Goal: Task Accomplishment & Management: Manage account settings

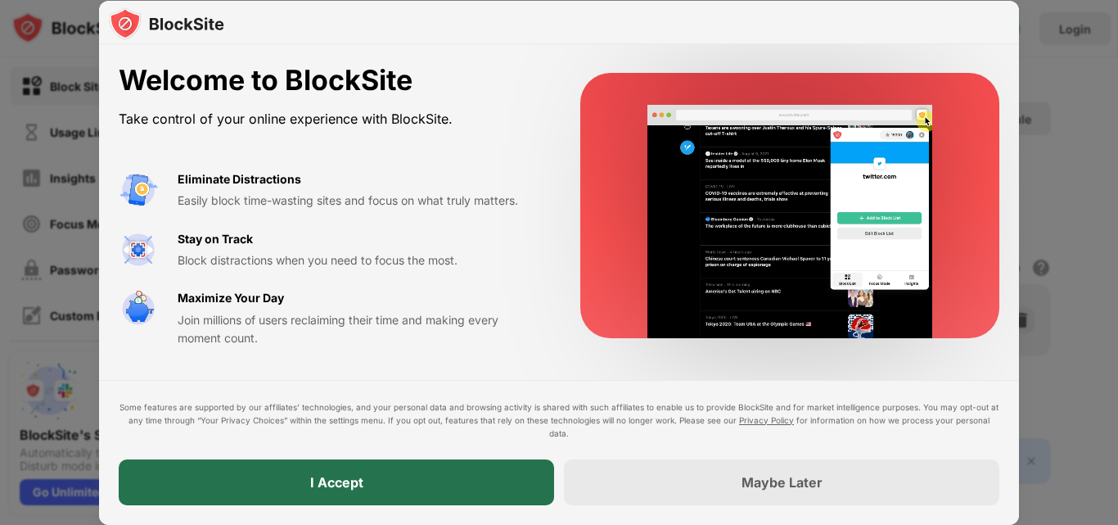
click at [336, 481] on div "I Accept" at bounding box center [336, 482] width 53 height 16
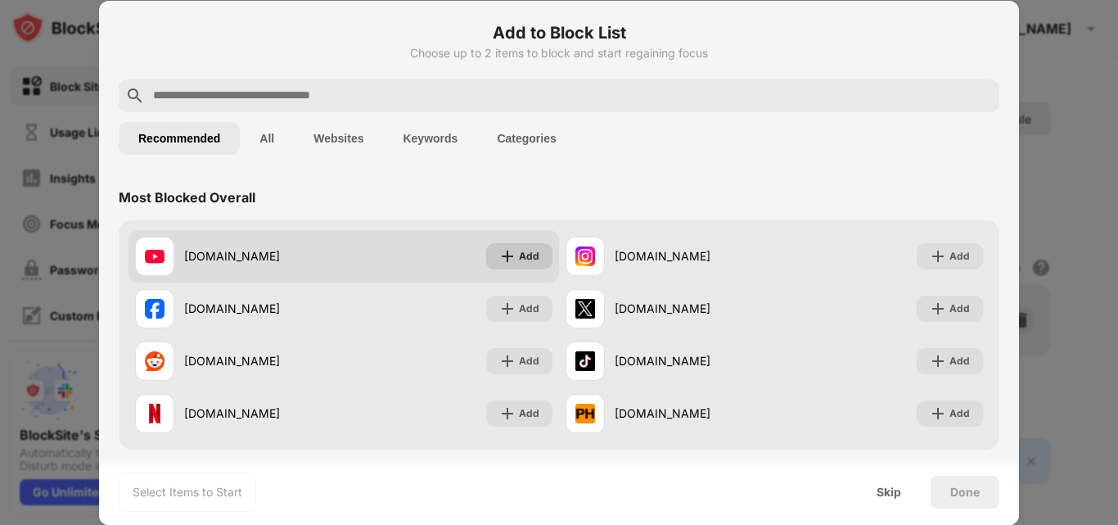
click at [499, 253] on img at bounding box center [507, 256] width 16 height 16
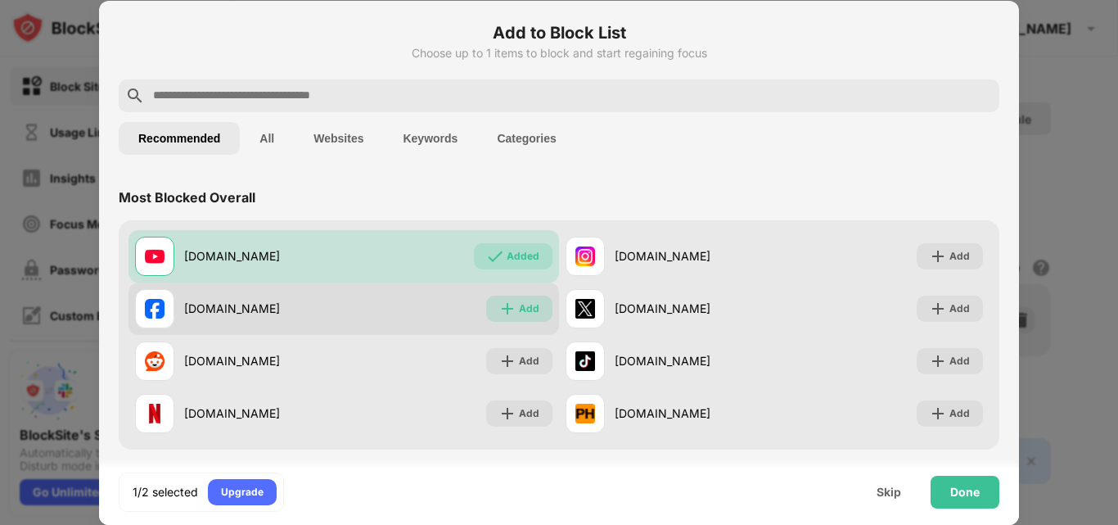
click at [502, 307] on img at bounding box center [507, 308] width 16 height 16
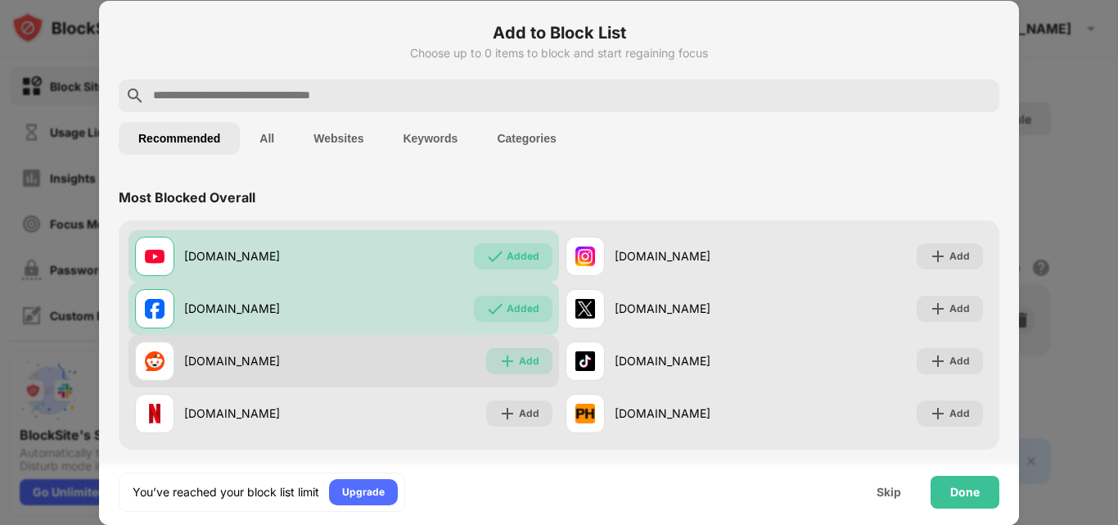
click at [495, 348] on div "Add" at bounding box center [519, 361] width 66 height 26
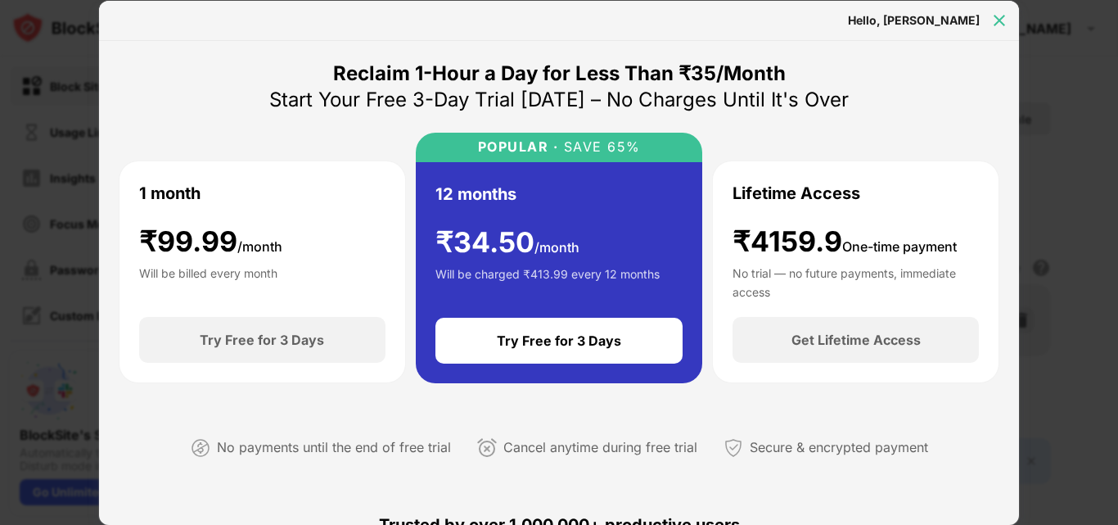
click at [1006, 20] on img at bounding box center [1000, 20] width 16 height 16
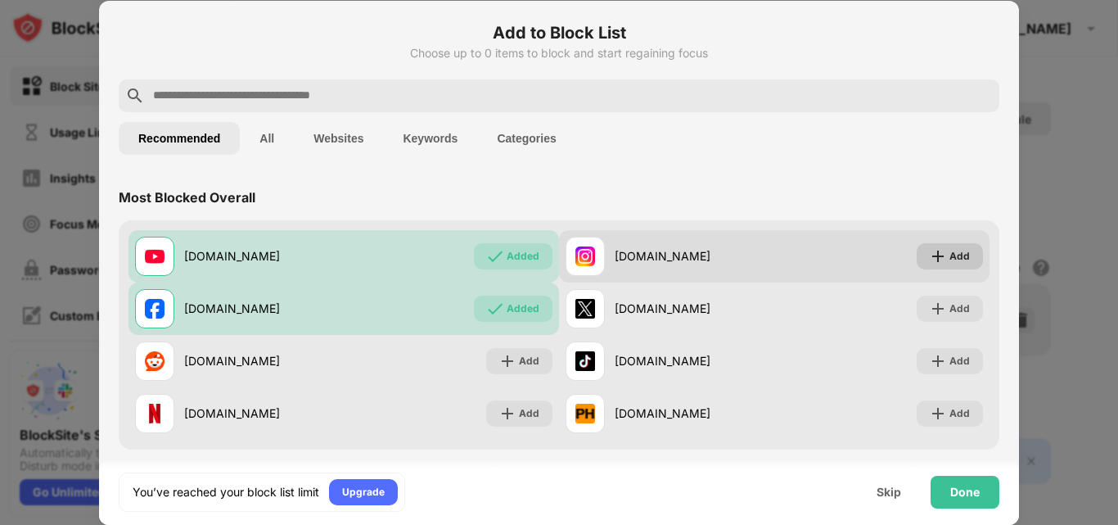
click at [930, 256] on img at bounding box center [938, 256] width 16 height 16
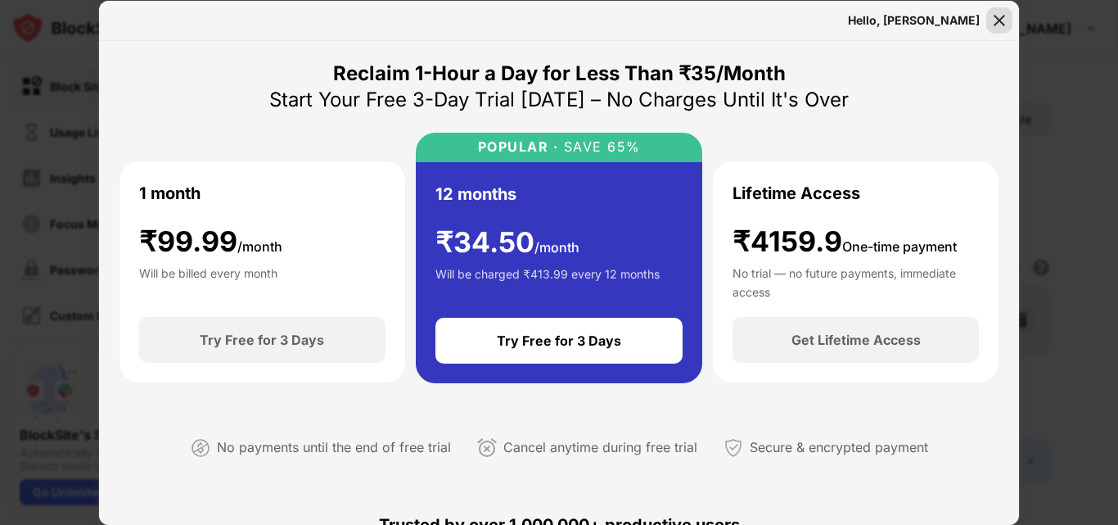
click at [1001, 14] on img at bounding box center [1000, 20] width 16 height 16
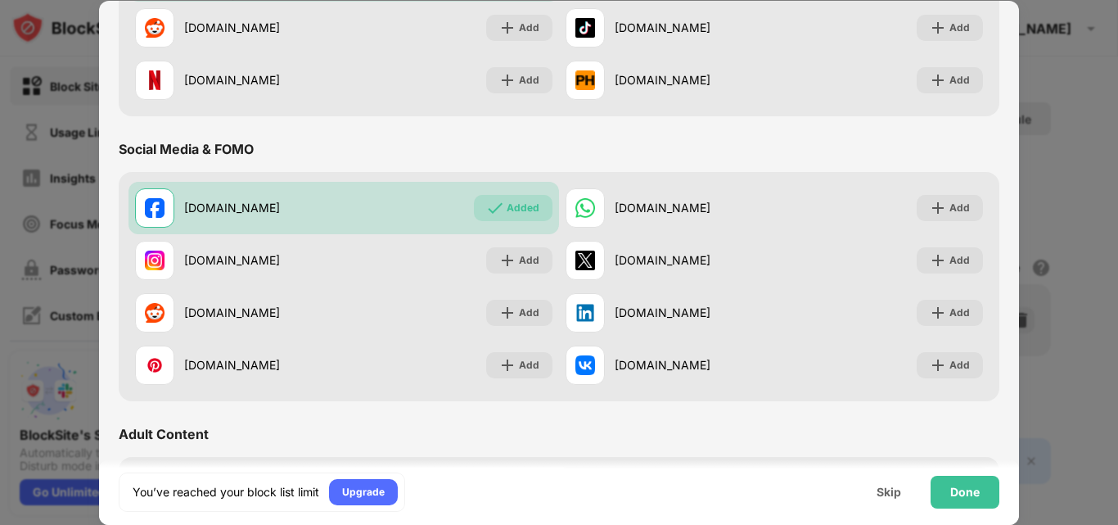
scroll to position [328, 0]
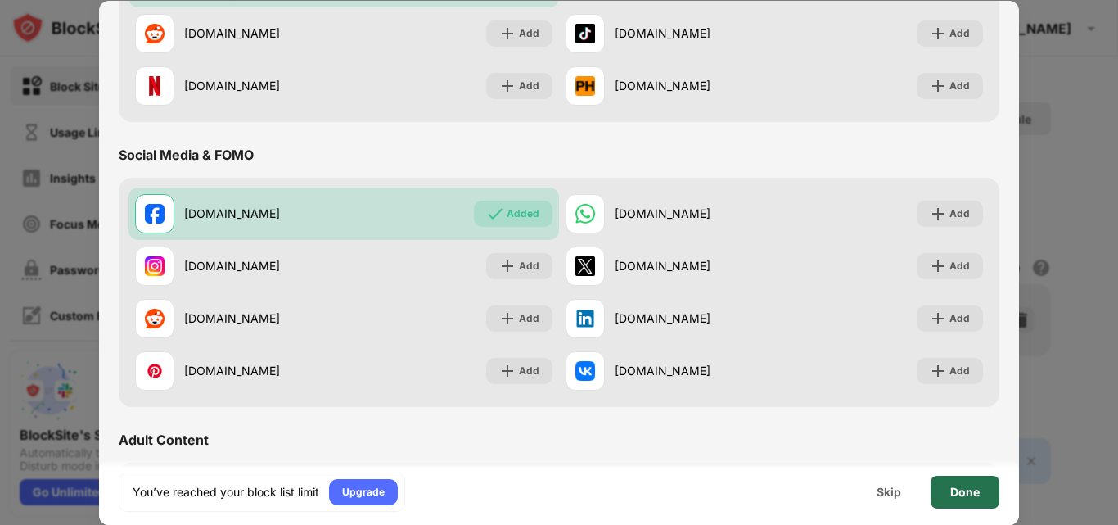
click at [961, 490] on div "Done" at bounding box center [965, 492] width 29 height 13
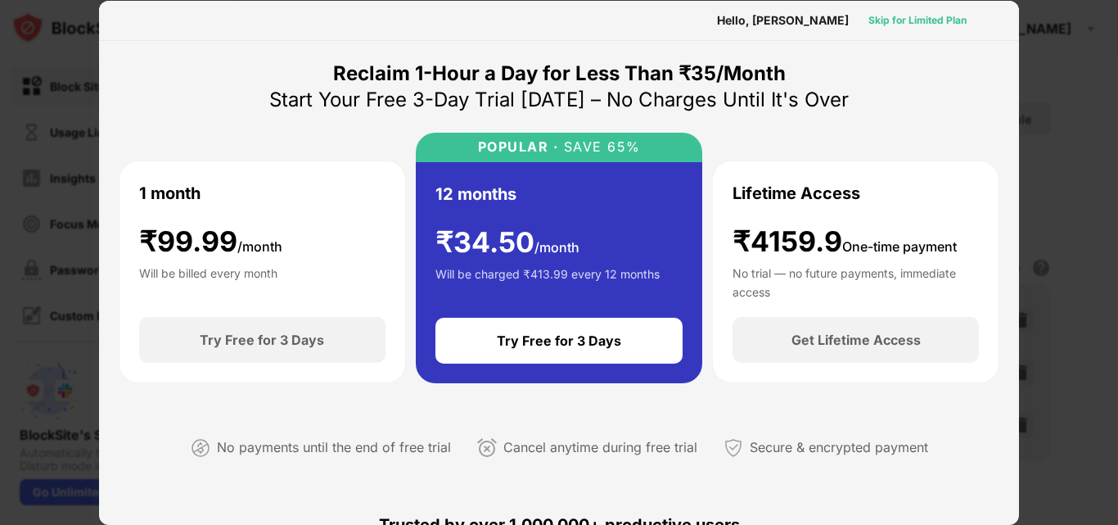
click at [894, 18] on div "Skip for Limited Plan" at bounding box center [918, 20] width 98 height 16
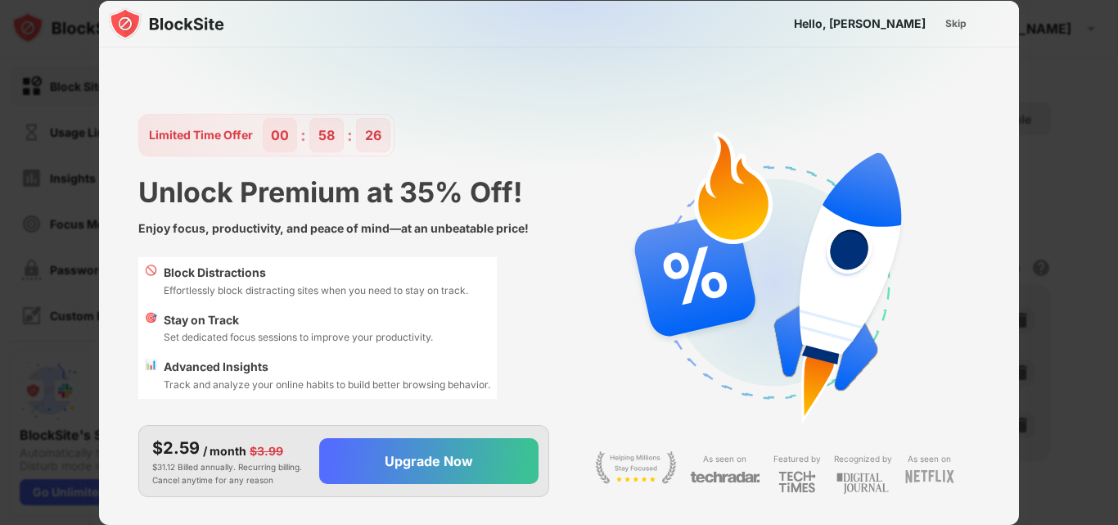
scroll to position [39, 0]
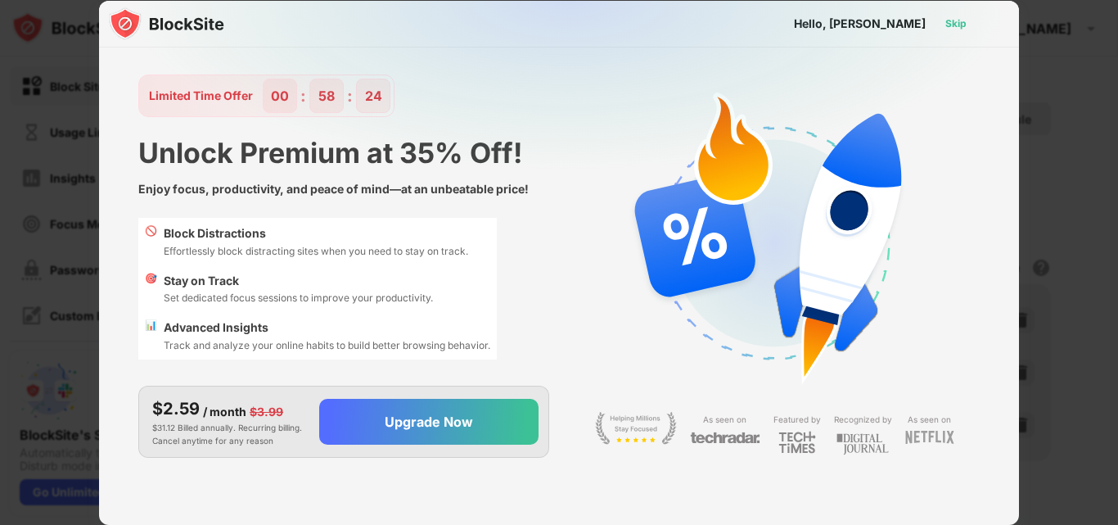
click at [963, 25] on div "Skip" at bounding box center [956, 24] width 21 height 16
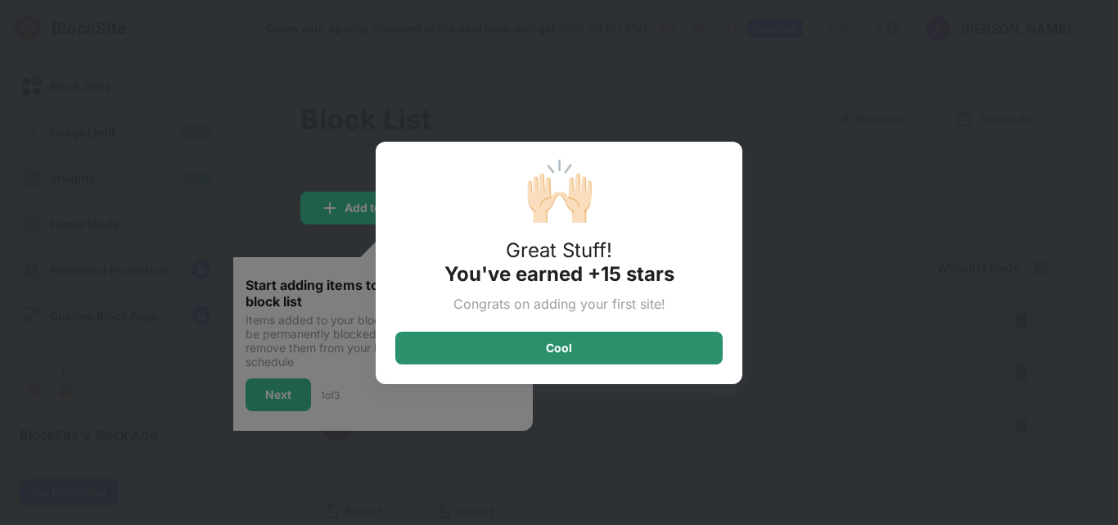
click at [553, 349] on div "Cool" at bounding box center [559, 347] width 26 height 13
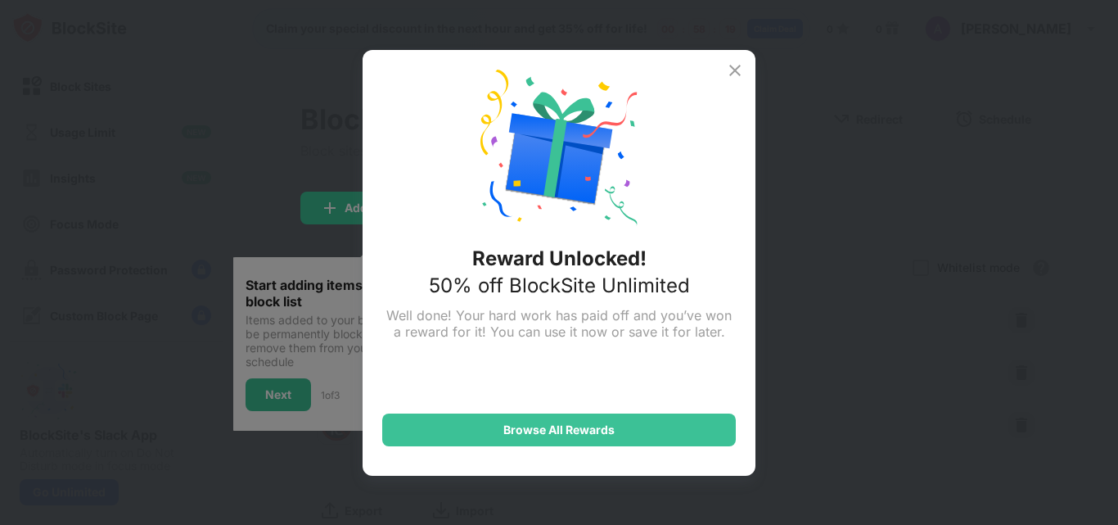
click at [743, 68] on img at bounding box center [735, 71] width 20 height 20
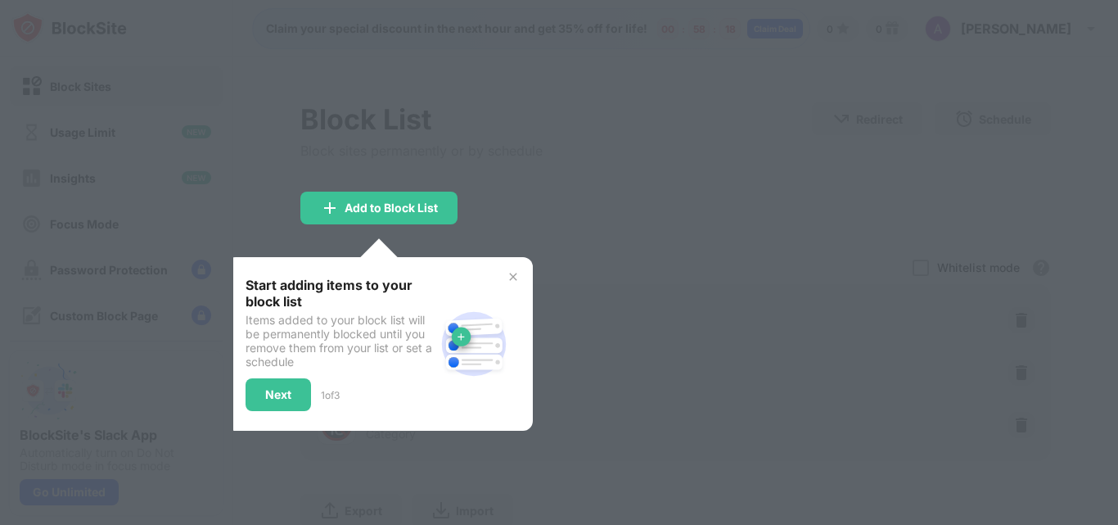
click at [513, 273] on img at bounding box center [513, 276] width 13 height 13
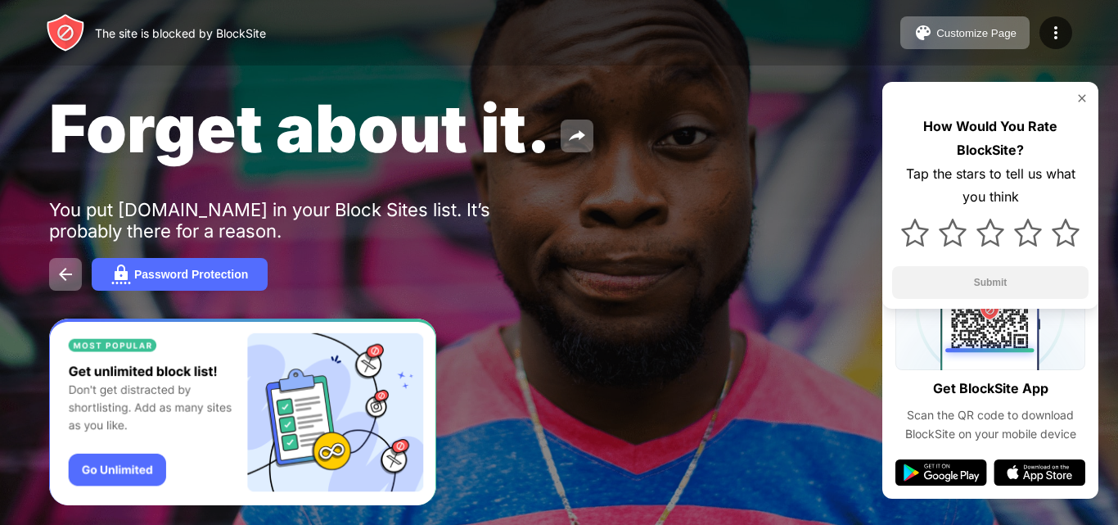
click at [1084, 95] on img at bounding box center [1082, 98] width 13 height 13
